Goal: Transaction & Acquisition: Download file/media

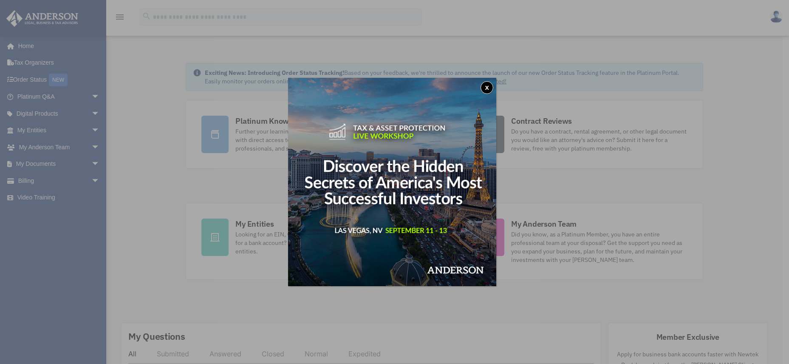
click at [493, 89] on button "x" at bounding box center [487, 87] width 13 height 13
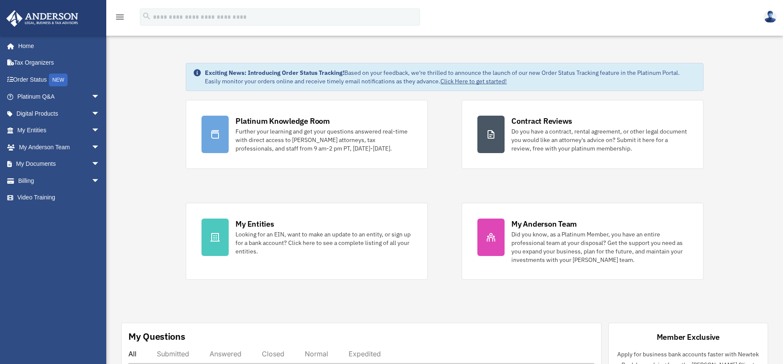
click at [768, 19] on img at bounding box center [770, 17] width 13 height 12
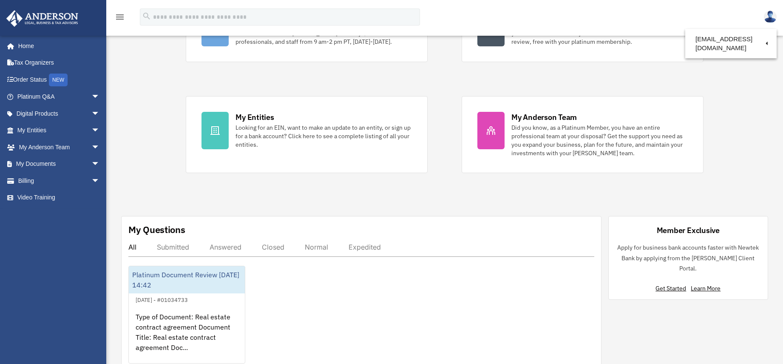
scroll to position [157, 0]
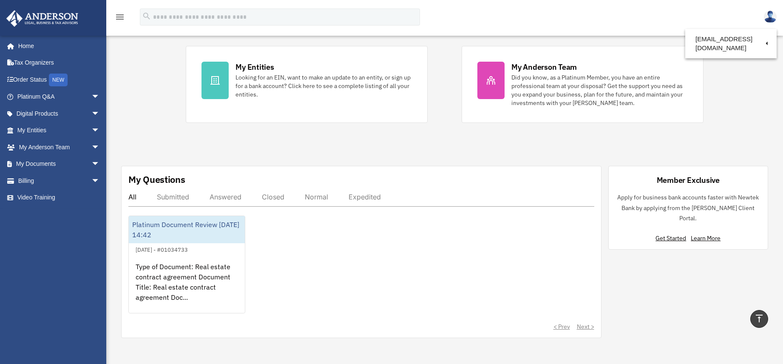
click at [181, 199] on div "Submitted" at bounding box center [173, 197] width 32 height 8
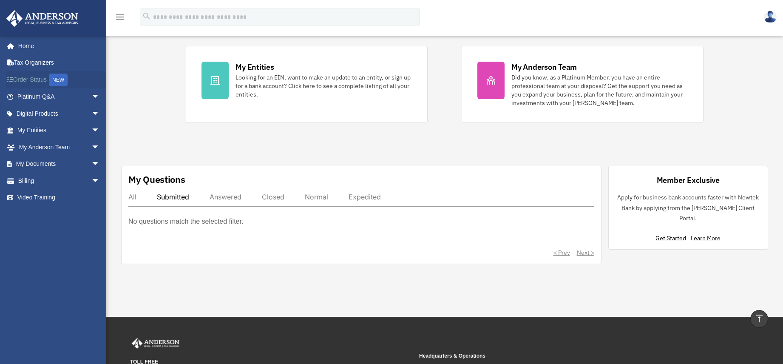
click at [31, 83] on link "Order Status NEW" at bounding box center [59, 79] width 107 height 17
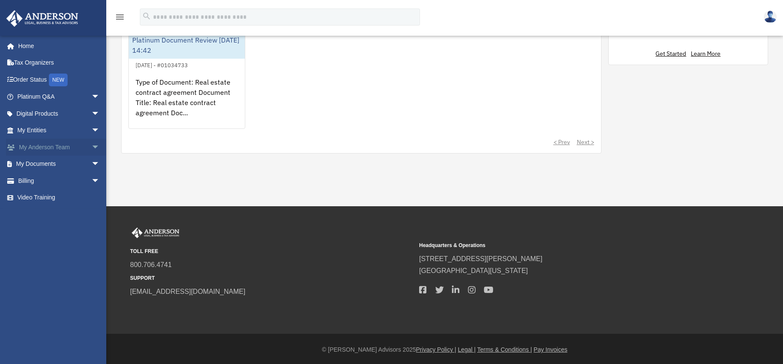
scroll to position [343, 0]
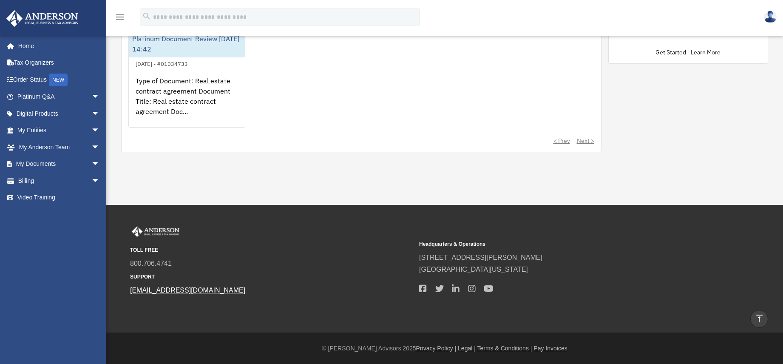
click at [184, 292] on link "[EMAIL_ADDRESS][DOMAIN_NAME]" at bounding box center [187, 289] width 115 height 7
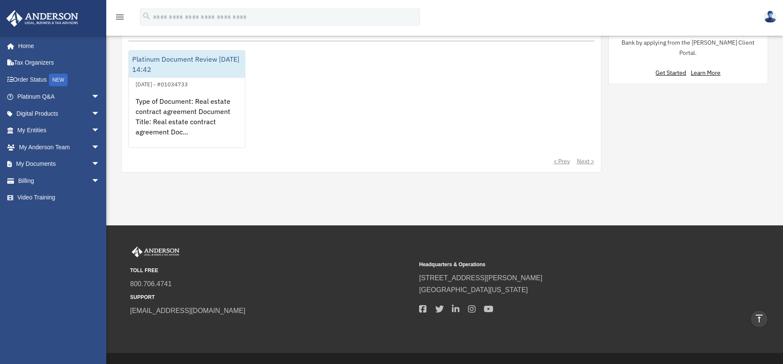
scroll to position [279, 0]
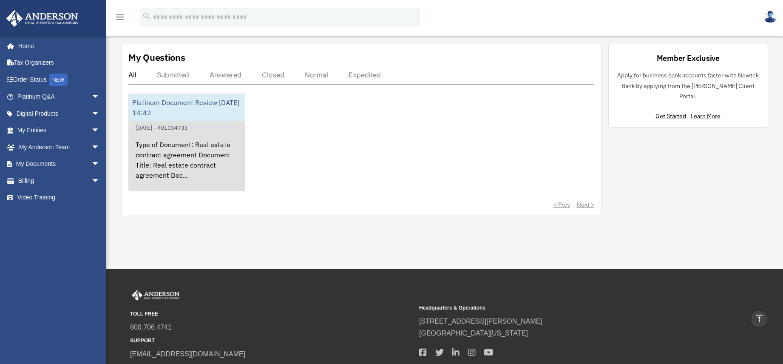
click at [187, 142] on div "Type of Document: Real estate contract agreement Document Title: Real estate co…" at bounding box center [187, 166] width 116 height 66
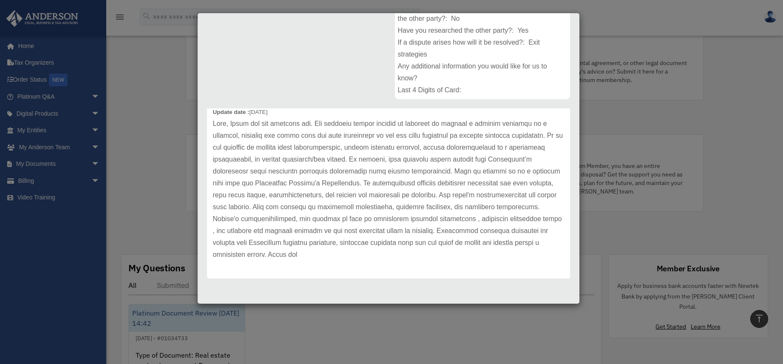
scroll to position [0, 0]
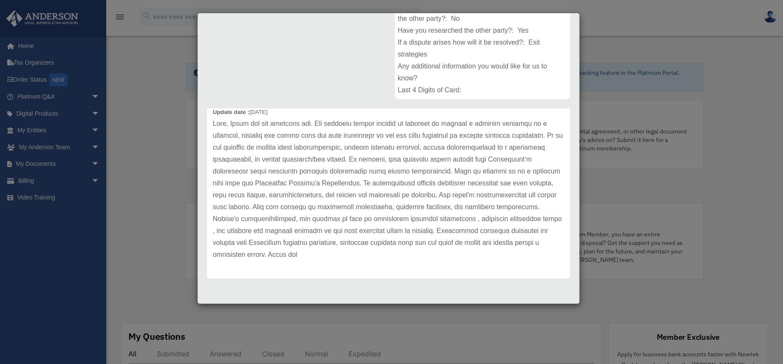
click at [171, 164] on div "Case Detail × Platinum Document Review 07/08/2025 14:42 Case Number 01034733 Cr…" at bounding box center [391, 182] width 783 height 364
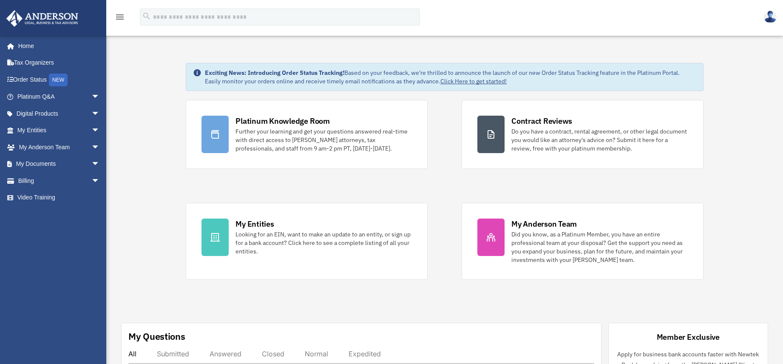
scroll to position [239, 0]
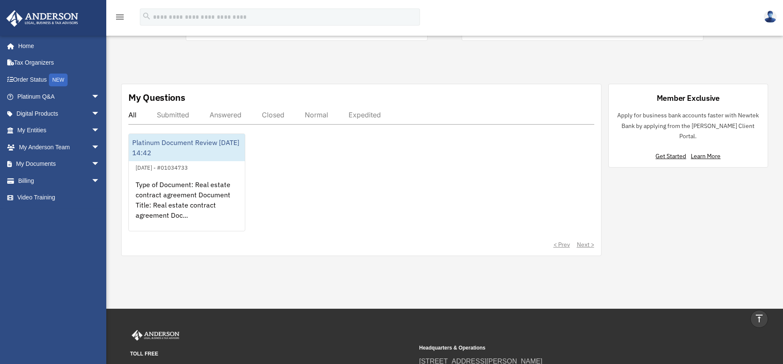
click at [179, 115] on div "Submitted" at bounding box center [173, 114] width 32 height 8
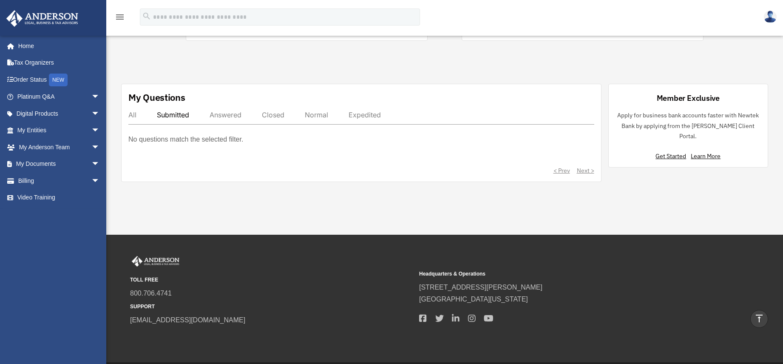
click at [216, 116] on div "Answered" at bounding box center [226, 114] width 32 height 8
click at [275, 116] on div "Closed" at bounding box center [273, 114] width 23 height 8
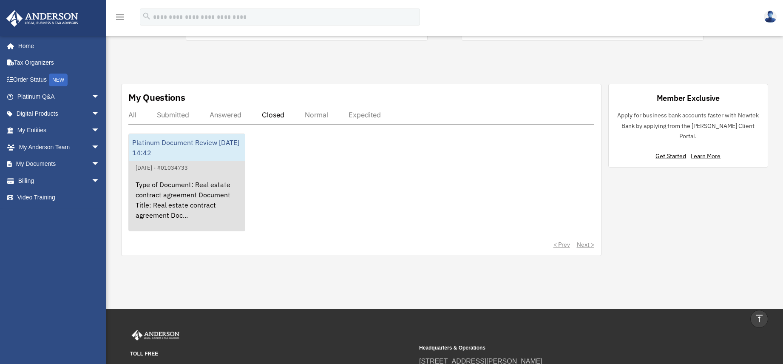
click at [224, 180] on div "Type of Document: Real estate contract agreement Document Title: Real estate co…" at bounding box center [187, 206] width 116 height 66
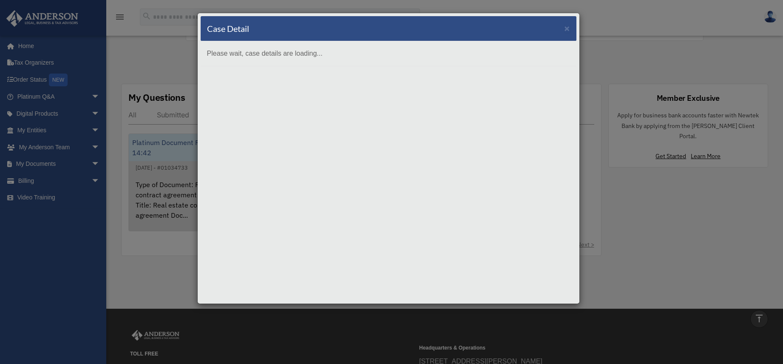
scroll to position [0, 0]
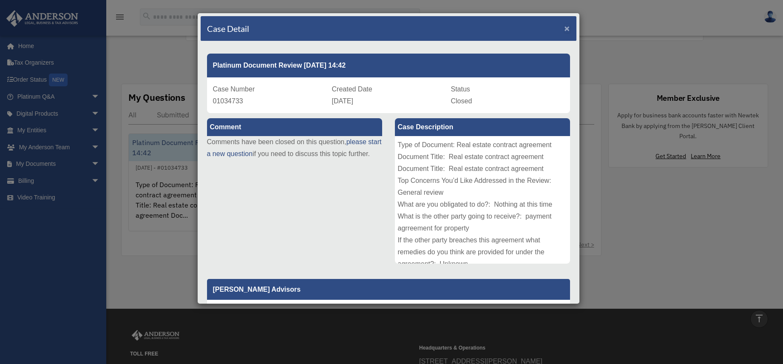
click at [564, 30] on span "×" at bounding box center [567, 28] width 6 height 10
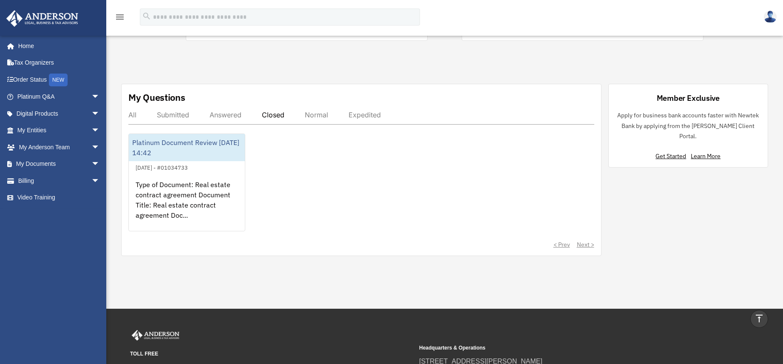
click at [325, 116] on div "Normal" at bounding box center [316, 114] width 23 height 8
click at [357, 114] on div "Expedited" at bounding box center [364, 114] width 32 height 8
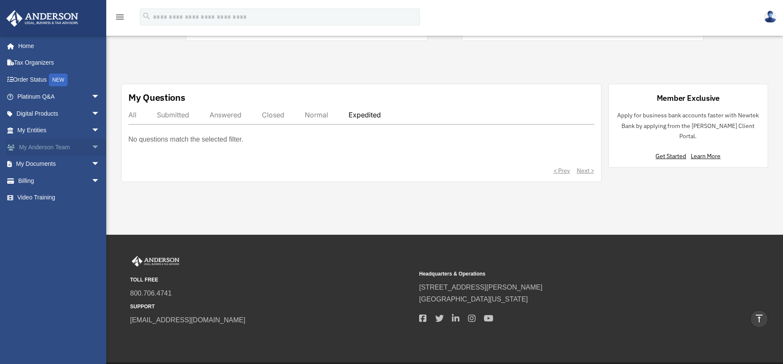
click at [68, 149] on link "My Anderson Team arrow_drop_down" at bounding box center [59, 147] width 107 height 17
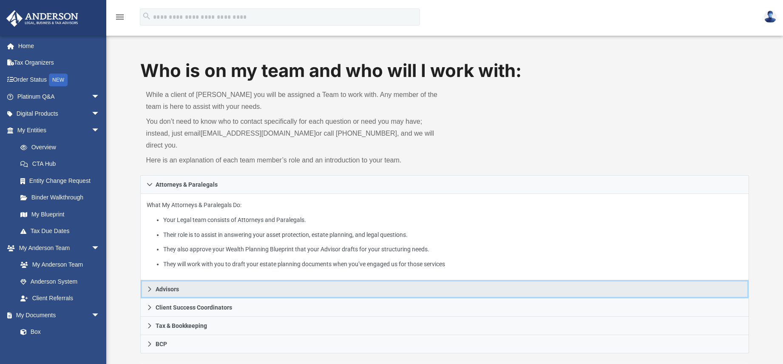
click at [185, 280] on link "Advisors" at bounding box center [444, 289] width 609 height 18
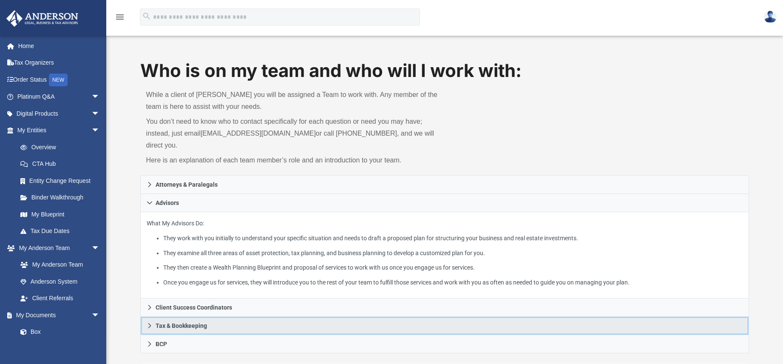
click at [216, 317] on link "Tax & Bookkeeping" at bounding box center [444, 326] width 609 height 18
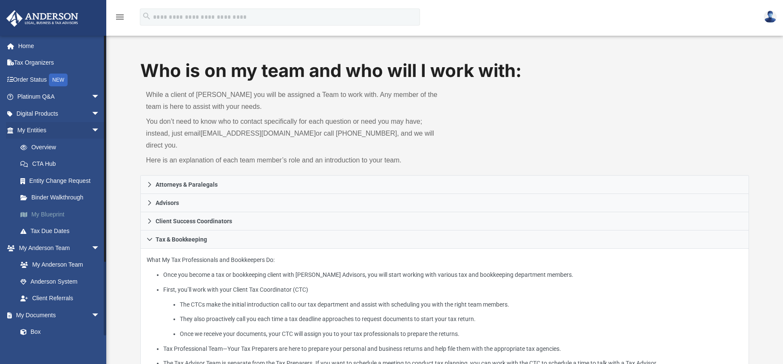
click at [53, 217] on link "My Blueprint" at bounding box center [62, 214] width 101 height 17
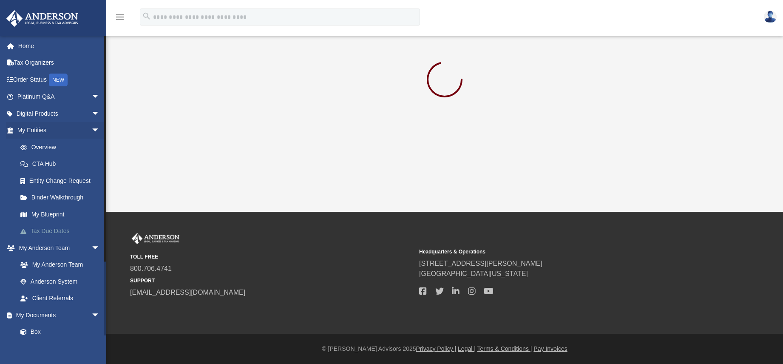
click at [49, 234] on link "Tax Due Dates" at bounding box center [62, 231] width 101 height 17
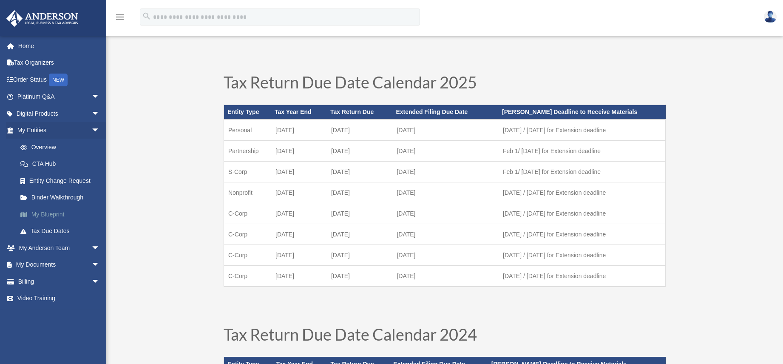
click at [49, 212] on link "My Blueprint" at bounding box center [62, 214] width 101 height 17
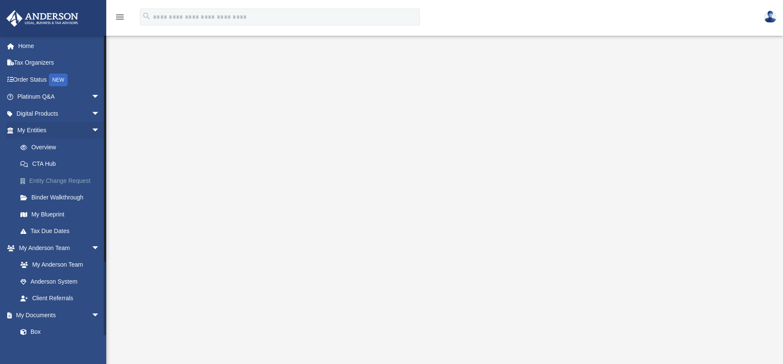
click at [48, 181] on link "Entity Change Request" at bounding box center [62, 180] width 101 height 17
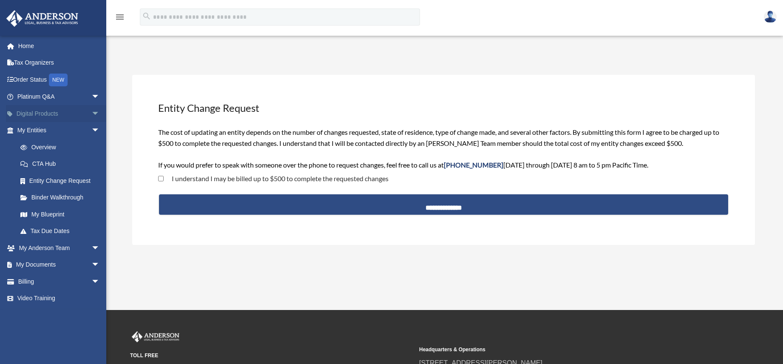
click at [34, 113] on link "Digital Products arrow_drop_down" at bounding box center [59, 113] width 107 height 17
click at [36, 96] on link "Platinum Q&A arrow_drop_down" at bounding box center [59, 96] width 107 height 17
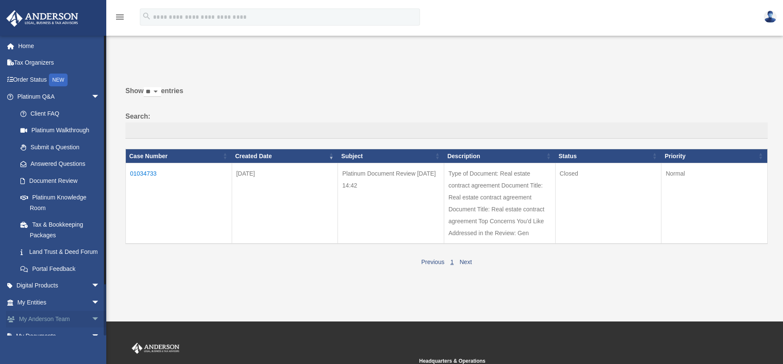
click at [56, 328] on link "My [PERSON_NAME] Team arrow_drop_down" at bounding box center [59, 319] width 107 height 17
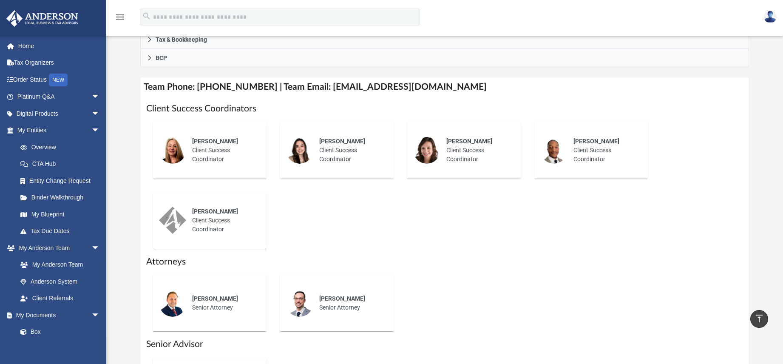
scroll to position [446, 0]
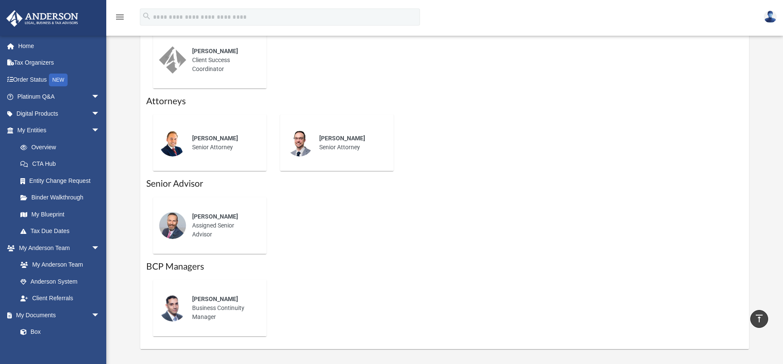
click at [212, 213] on span "Corey Posgay" at bounding box center [215, 216] width 46 height 7
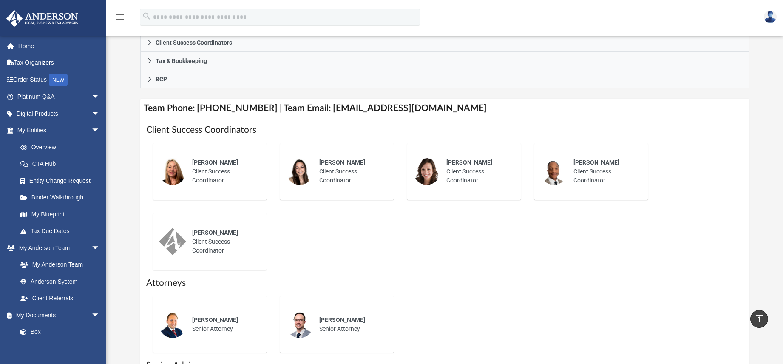
scroll to position [141, 0]
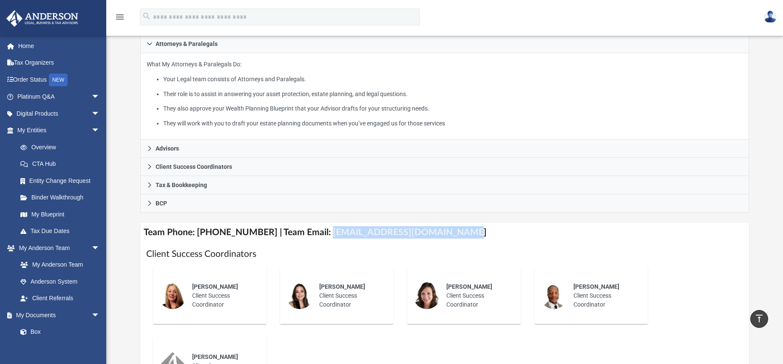
drag, startPoint x: 316, startPoint y: 221, endPoint x: 450, endPoint y: 214, distance: 134.5
click at [450, 223] on h4 "Team Phone: (725) 201-7553 | Team Email: myteam@andersonadvisors.com" at bounding box center [444, 232] width 609 height 19
copy h4 "myteam@andersonadvisors.com"
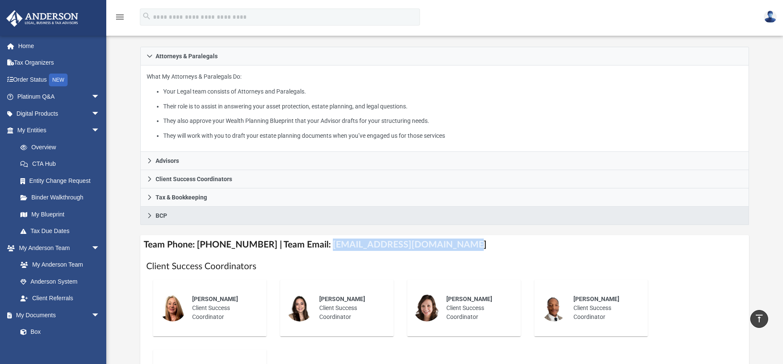
scroll to position [124, 0]
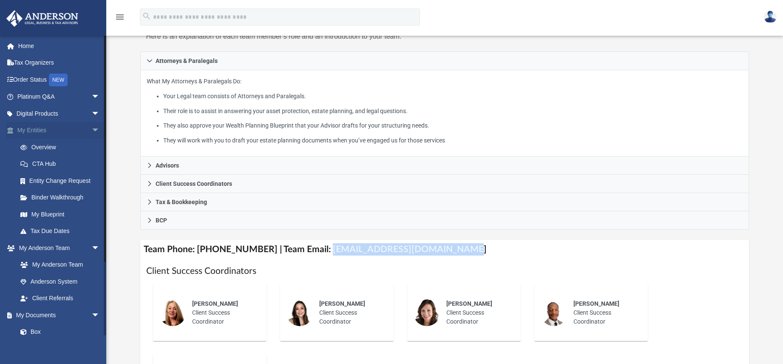
click at [91, 131] on span "arrow_drop_down" at bounding box center [99, 130] width 17 height 17
click at [91, 131] on span "arrow_drop_up" at bounding box center [99, 130] width 17 height 17
click at [68, 150] on link "Overview" at bounding box center [62, 147] width 101 height 17
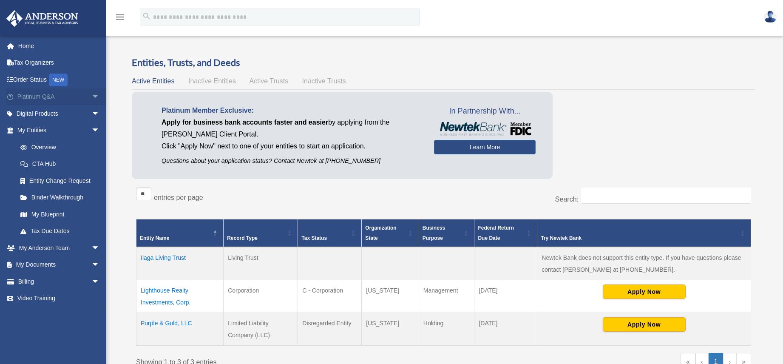
click at [54, 103] on link "Platinum Q&A arrow_drop_down" at bounding box center [59, 96] width 107 height 17
click at [59, 99] on link "Platinum Q&A arrow_drop_down" at bounding box center [59, 96] width 107 height 17
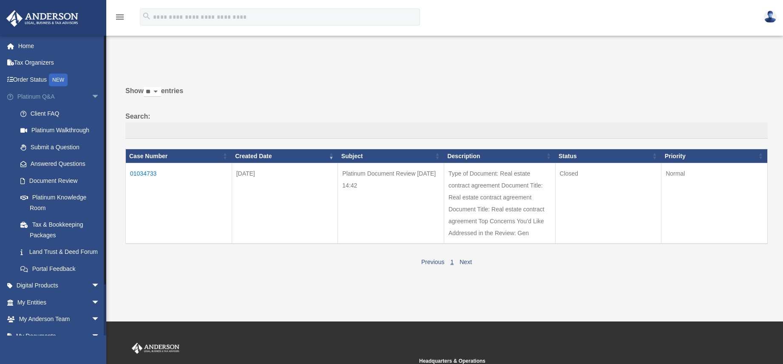
click at [53, 102] on link "Platinum Q&A arrow_drop_down" at bounding box center [59, 96] width 107 height 17
click at [61, 133] on link "Platinum Walkthrough" at bounding box center [62, 130] width 101 height 17
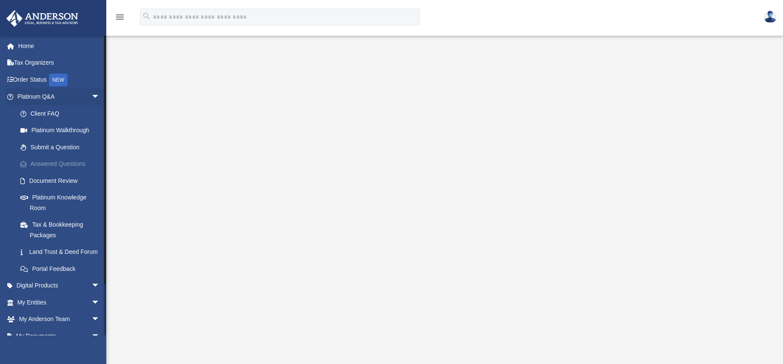
click at [56, 167] on link "Answered Questions" at bounding box center [62, 164] width 101 height 17
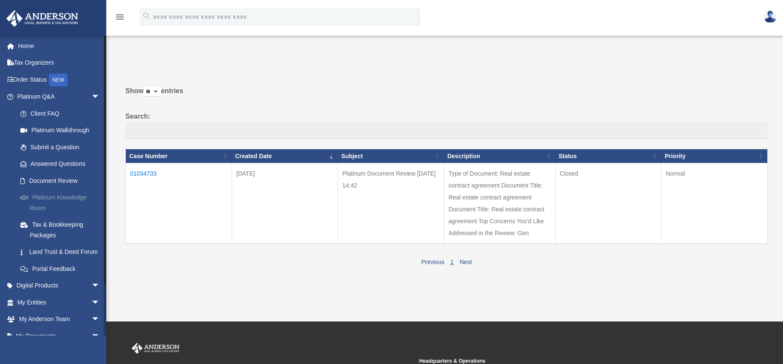
click at [66, 204] on link "Platinum Knowledge Room" at bounding box center [62, 202] width 101 height 27
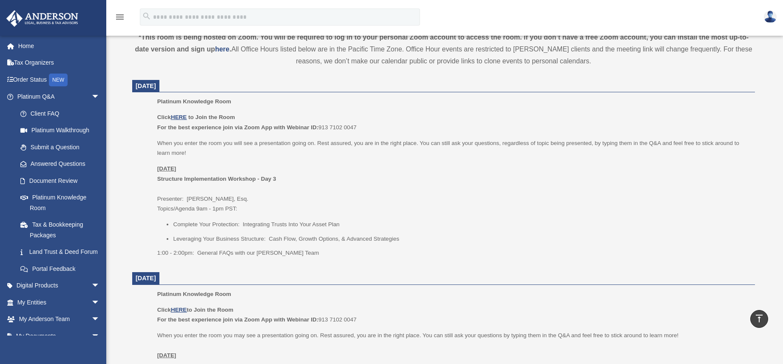
scroll to position [297, 0]
click at [179, 119] on u "HERE" at bounding box center [179, 117] width 16 height 6
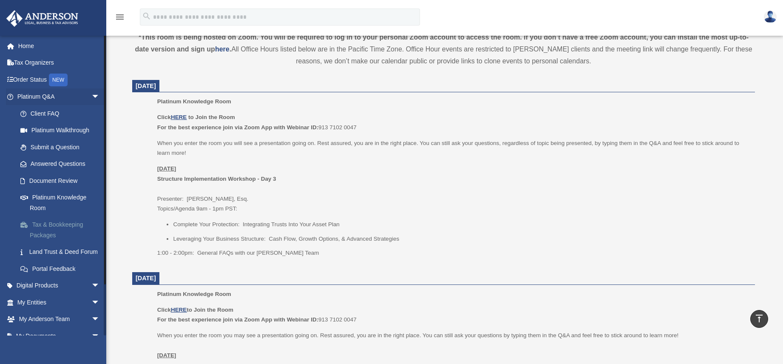
click at [79, 235] on link "Tax & Bookkeeping Packages" at bounding box center [62, 229] width 101 height 27
click at [47, 227] on link "Tax & Bookkeeping Packages" at bounding box center [62, 229] width 101 height 27
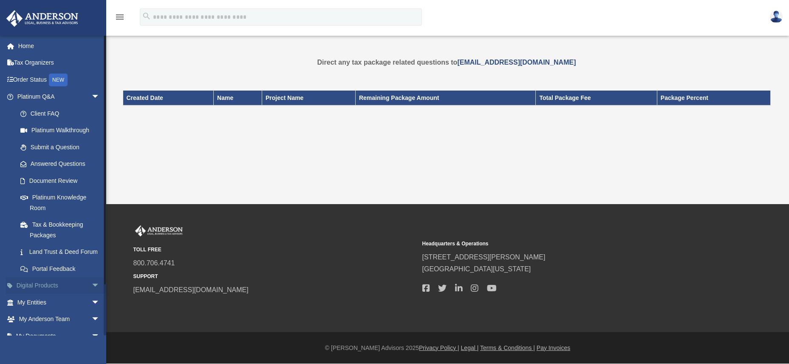
click at [39, 294] on link "Digital Products arrow_drop_down" at bounding box center [59, 285] width 107 height 17
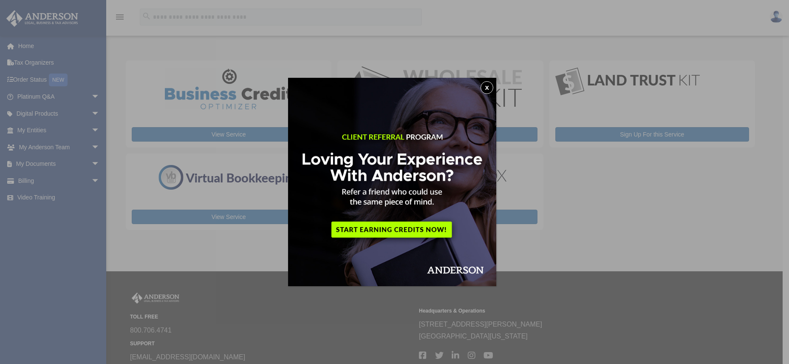
click at [491, 90] on button "x" at bounding box center [487, 87] width 13 height 13
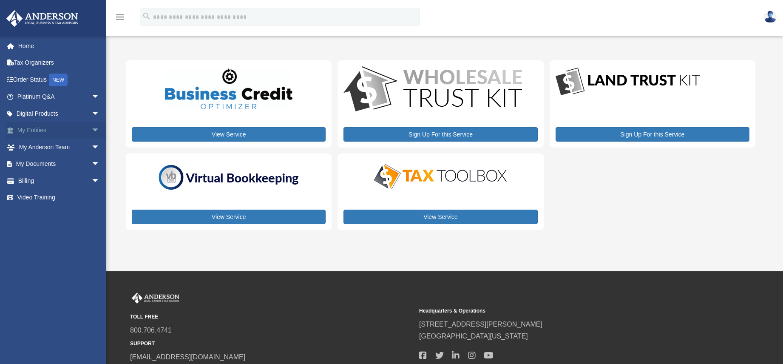
click at [70, 132] on link "My Entities arrow_drop_down" at bounding box center [59, 130] width 107 height 17
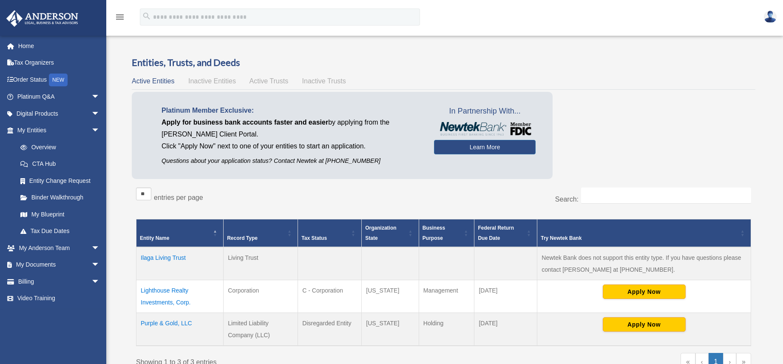
click at [161, 326] on td "Purple & Gold, LLC" at bounding box center [179, 328] width 87 height 33
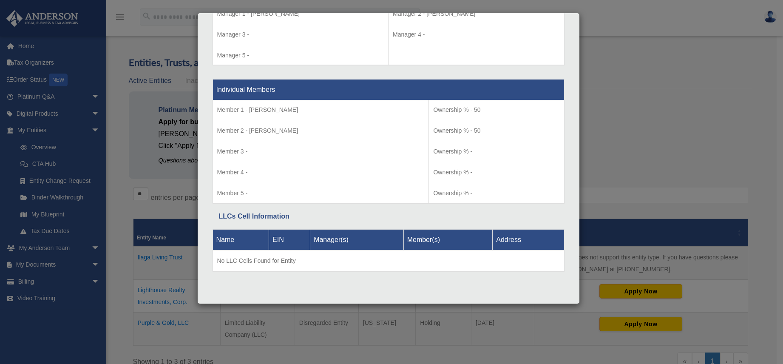
click at [126, 206] on div "Details × Articles Sent Organizational Date" at bounding box center [391, 182] width 783 height 364
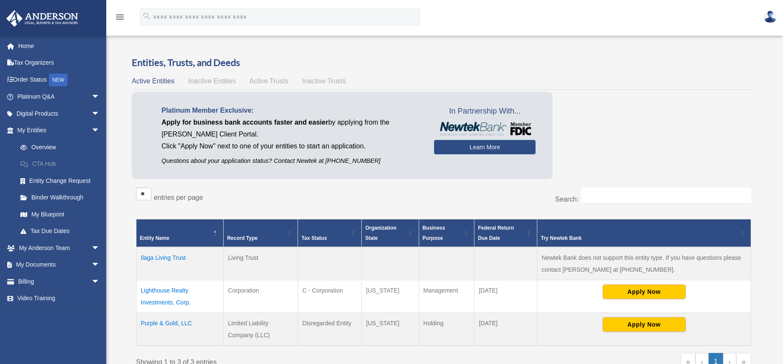
click at [51, 164] on link "CTA Hub" at bounding box center [62, 164] width 101 height 17
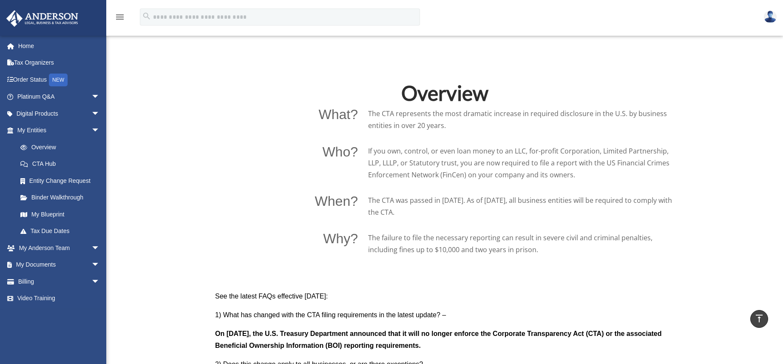
scroll to position [529, 0]
click at [70, 231] on link "Tax Due Dates" at bounding box center [62, 231] width 101 height 17
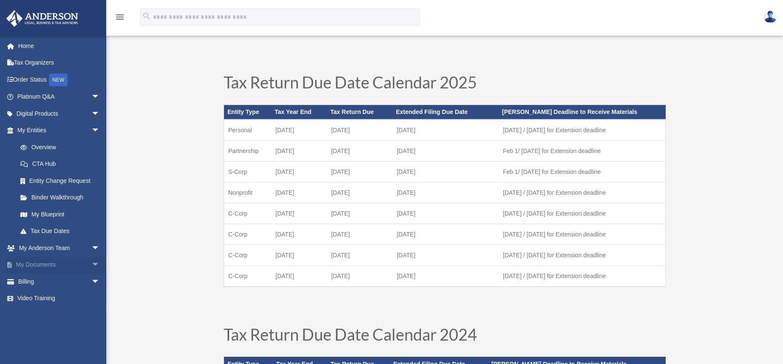
click at [71, 266] on link "My Documents arrow_drop_down" at bounding box center [59, 264] width 107 height 17
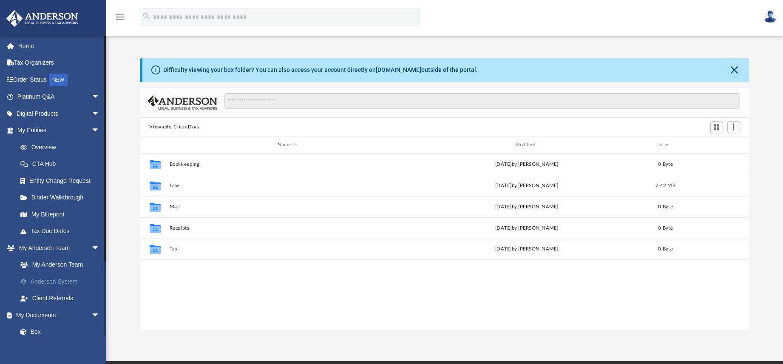
scroll to position [187, 602]
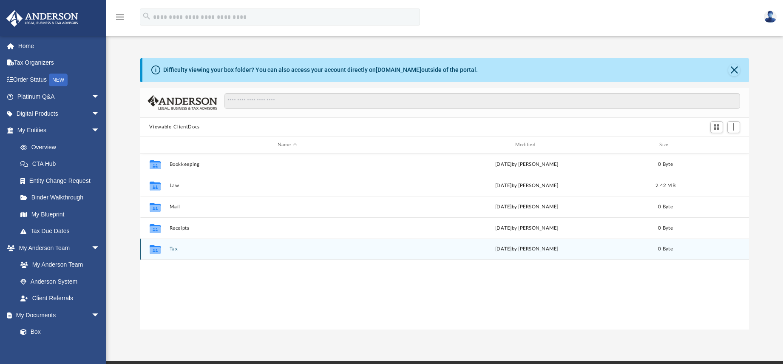
click at [156, 251] on icon "grid" at bounding box center [154, 249] width 11 height 9
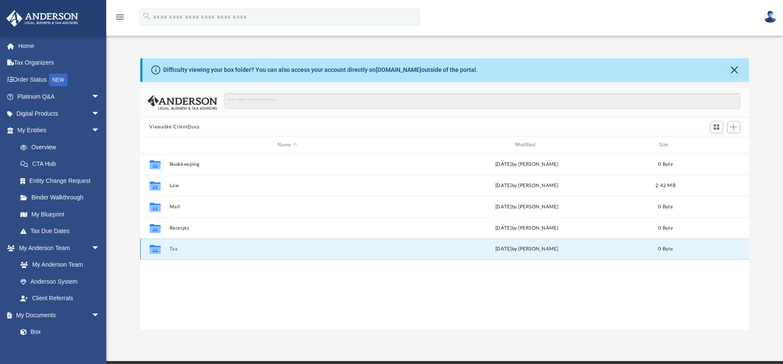
drag, startPoint x: 167, startPoint y: 250, endPoint x: 175, endPoint y: 251, distance: 7.8
click at [175, 251] on div "Collaborated Folder Tax Fri Feb 28 2025 by Charles Rogler 0 Byte" at bounding box center [444, 248] width 609 height 21
click at [176, 251] on button "Tax" at bounding box center [287, 249] width 236 height 6
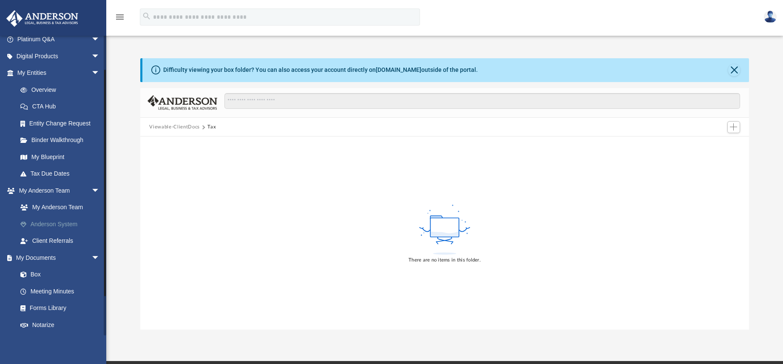
scroll to position [91, 0]
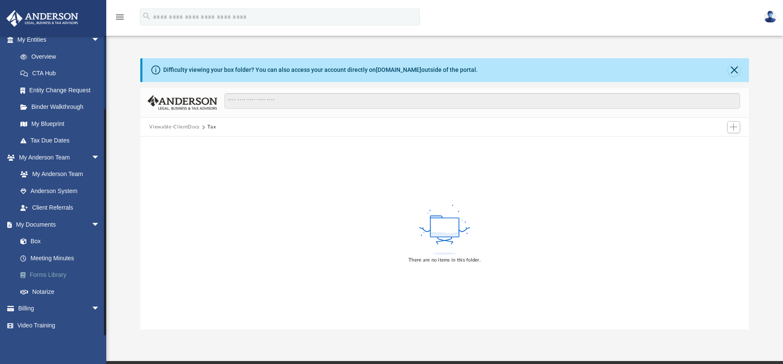
click at [61, 277] on link "Forms Library" at bounding box center [62, 274] width 101 height 17
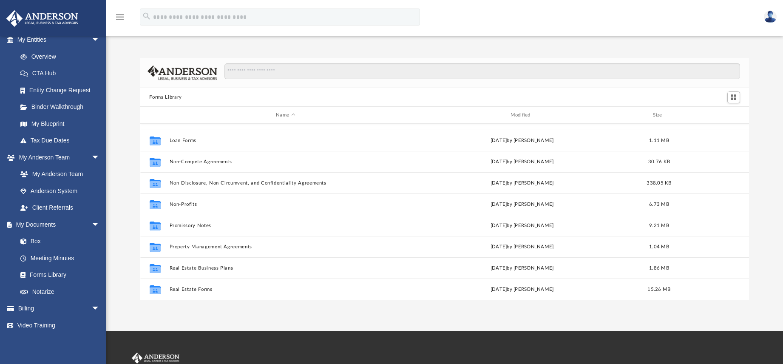
scroll to position [419, 0]
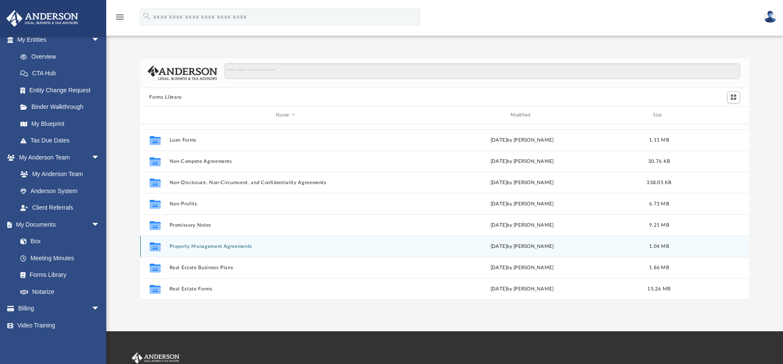
click at [231, 245] on button "Property Management Agreements" at bounding box center [285, 247] width 232 height 6
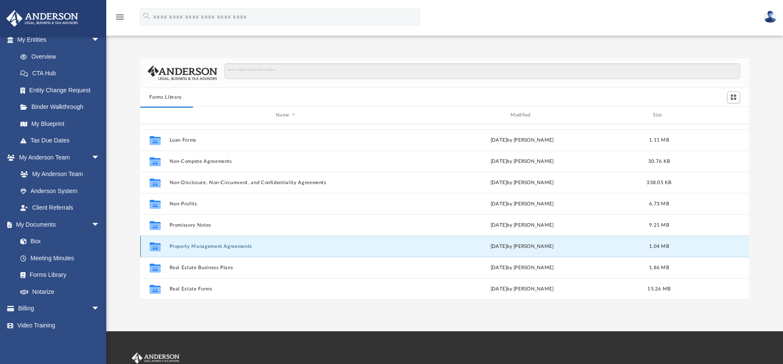
scroll to position [0, 0]
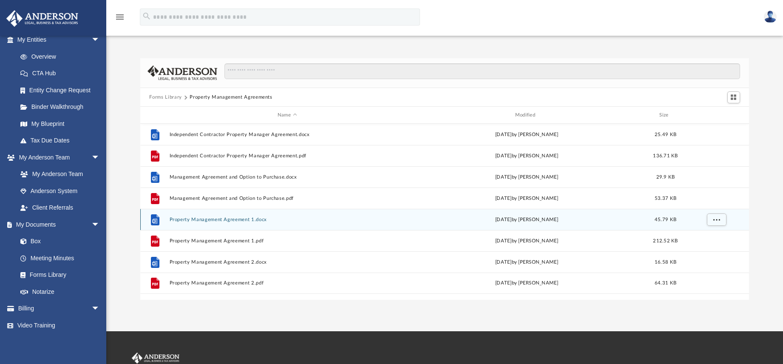
click at [222, 220] on button "Property Management Agreement 1.docx" at bounding box center [287, 220] width 236 height 6
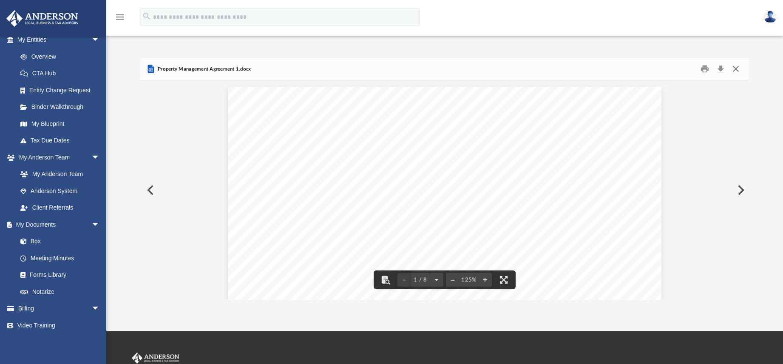
click at [738, 73] on button "Close" at bounding box center [735, 68] width 15 height 13
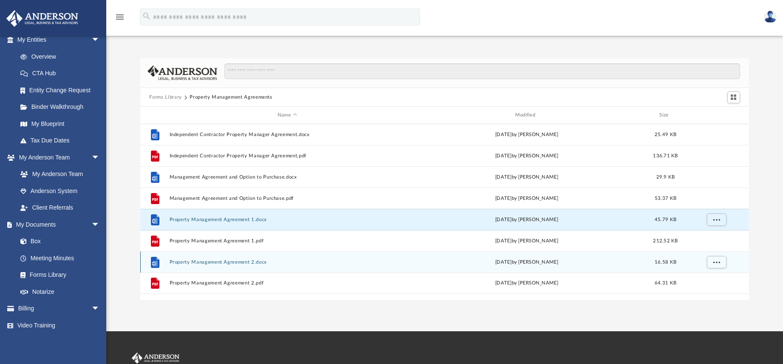
click at [281, 263] on button "Property Management Agreement 2.docx" at bounding box center [287, 262] width 236 height 6
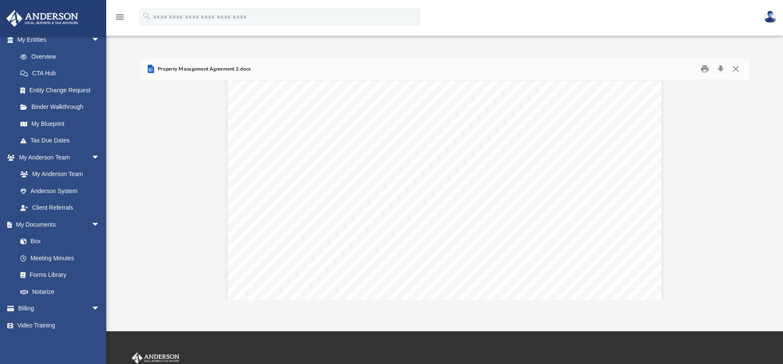
scroll to position [87, 0]
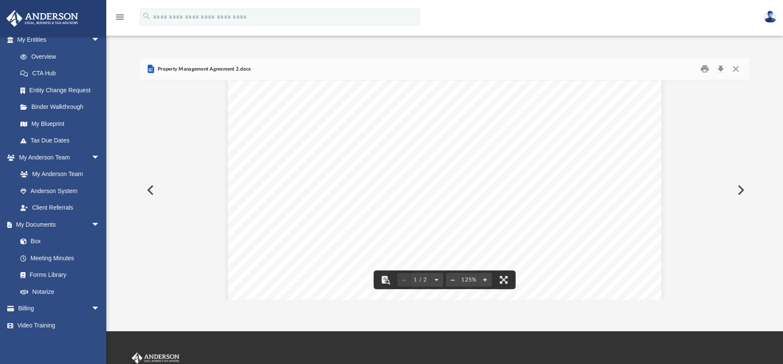
click at [494, 226] on div "PROPERTY MANAGEMENT AGREEMENT THIS AGREEMENT is made by and between (hereinafte…" at bounding box center [444, 280] width 433 height 561
click at [492, 224] on span "later than the 15" at bounding box center [469, 224] width 55 height 8
click at [494, 225] on div "PROPERTY MANAGEMENT AGREEMENT THIS AGREEMENT is made by and between (hereinafte…" at bounding box center [444, 280] width 433 height 561
click at [387, 283] on button "File preview" at bounding box center [385, 279] width 19 height 19
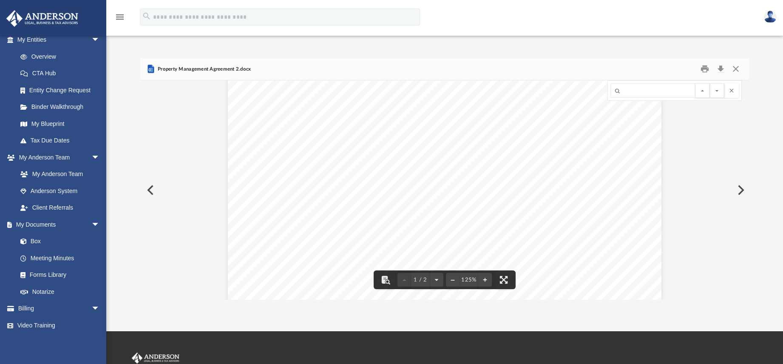
click at [629, 218] on div "PROPERTY MANAGEMENT AGREEMENT THIS AGREEMENT is made by and between (hereinafte…" at bounding box center [444, 280] width 433 height 561
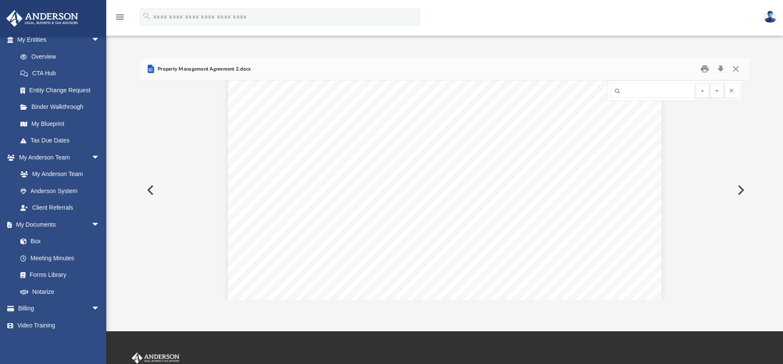
click at [152, 71] on icon "Preview" at bounding box center [150, 69] width 6 height 8
click at [721, 72] on button "Download" at bounding box center [720, 68] width 15 height 13
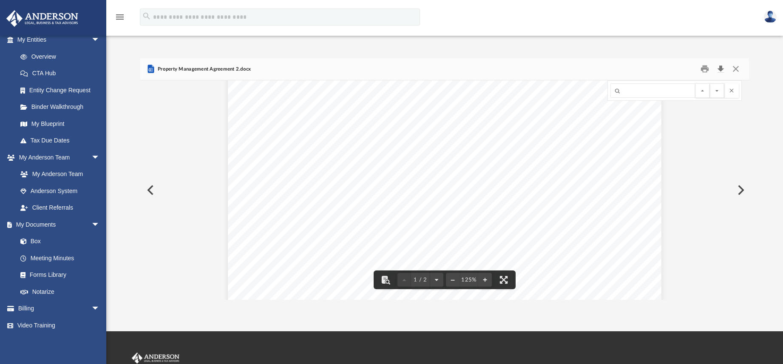
scroll to position [0, 0]
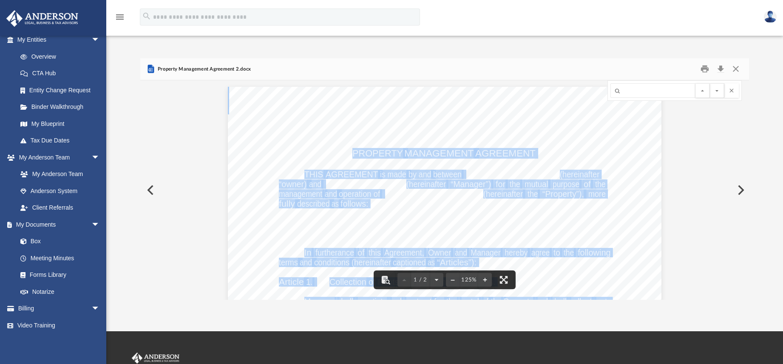
drag, startPoint x: 349, startPoint y: 152, endPoint x: 498, endPoint y: 240, distance: 173.2
click at [499, 274] on div "PROPERTY MANAGEMENT AGREEMENT THIS AGREEMENT is made by and between (hereinafte…" at bounding box center [444, 189] width 609 height 219
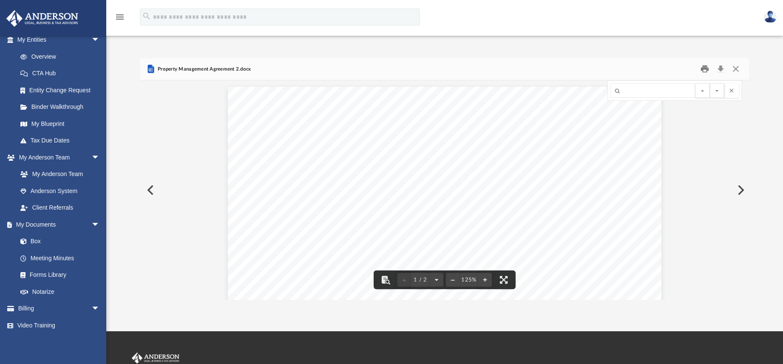
click at [704, 71] on button "Print" at bounding box center [704, 68] width 17 height 13
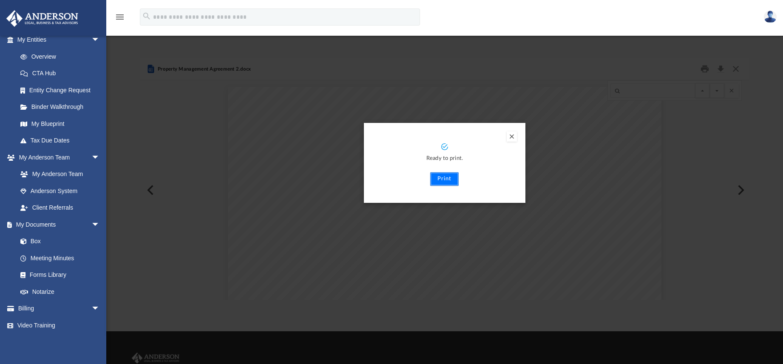
click at [446, 178] on button "Print" at bounding box center [444, 179] width 28 height 14
